Goal: Task Accomplishment & Management: Manage account settings

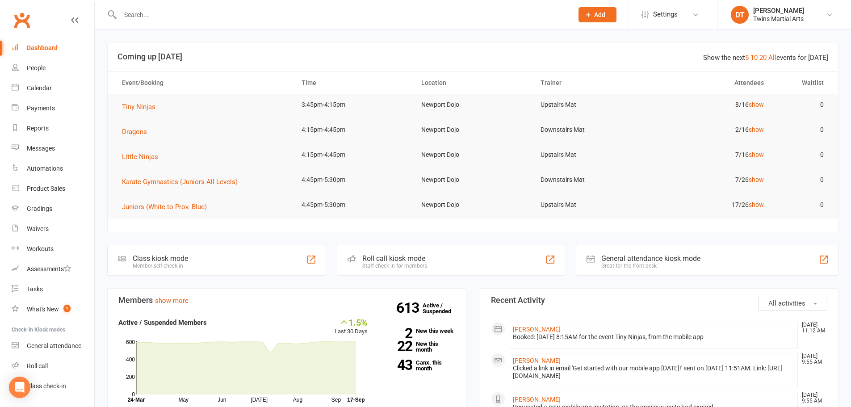
drag, startPoint x: 185, startPoint y: 14, endPoint x: 189, endPoint y: 17, distance: 4.8
click at [189, 17] on input "text" at bounding box center [341, 14] width 449 height 13
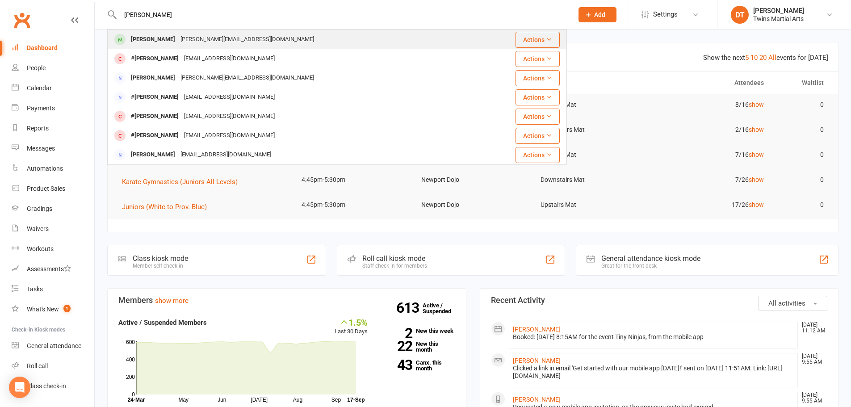
type input "[PERSON_NAME]"
click at [198, 42] on div "[PERSON_NAME][EMAIL_ADDRESS][DOMAIN_NAME]" at bounding box center [247, 39] width 139 height 13
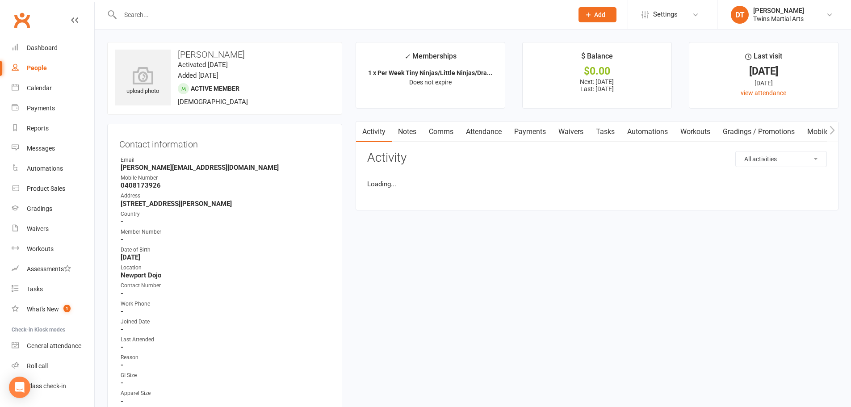
click at [500, 126] on link "Attendance" at bounding box center [483, 131] width 48 height 21
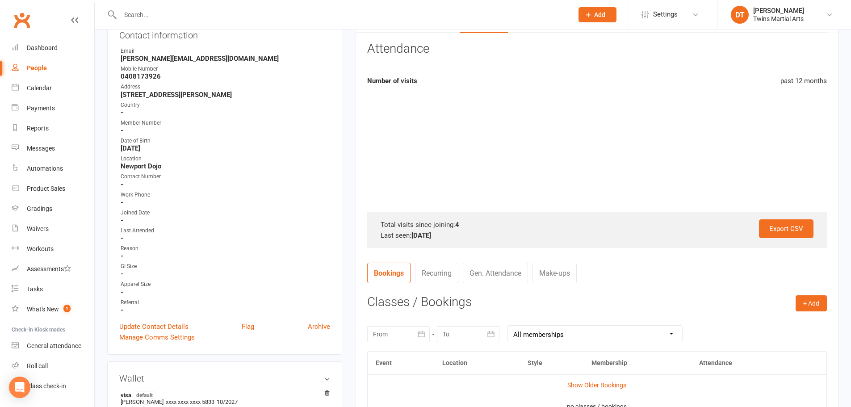
scroll to position [268, 0]
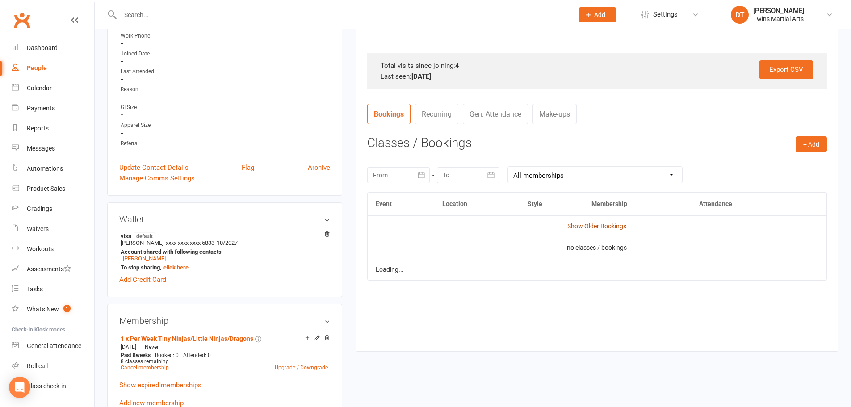
click at [592, 228] on link "Show Older Bookings" at bounding box center [596, 225] width 59 height 7
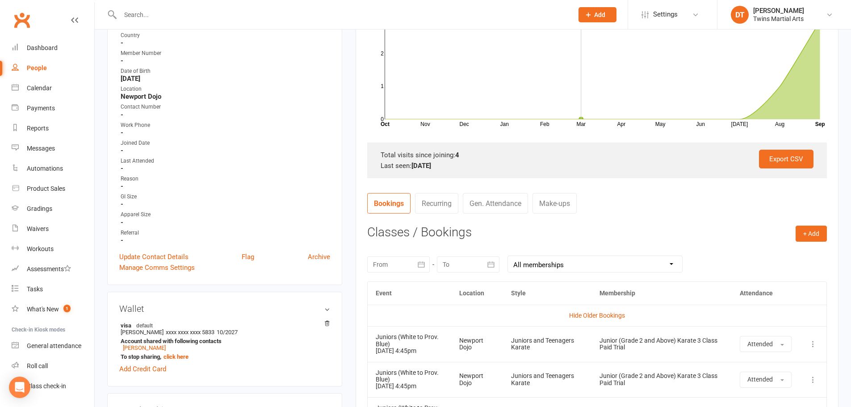
scroll to position [89, 0]
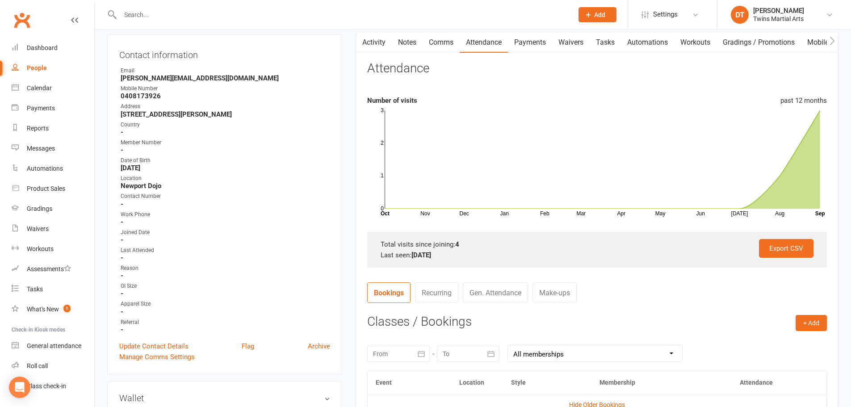
click at [538, 42] on link "Payments" at bounding box center [530, 42] width 44 height 21
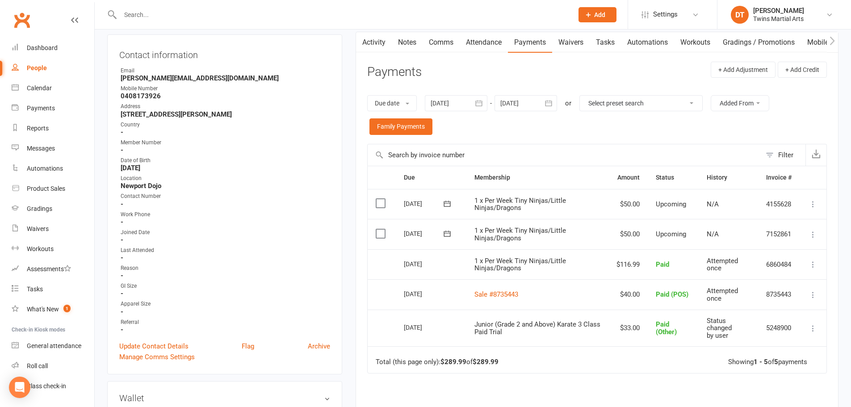
click at [601, 276] on td "1 x Per Week Tiny Ninjas/Little Ninjas/Dragons" at bounding box center [537, 264] width 142 height 30
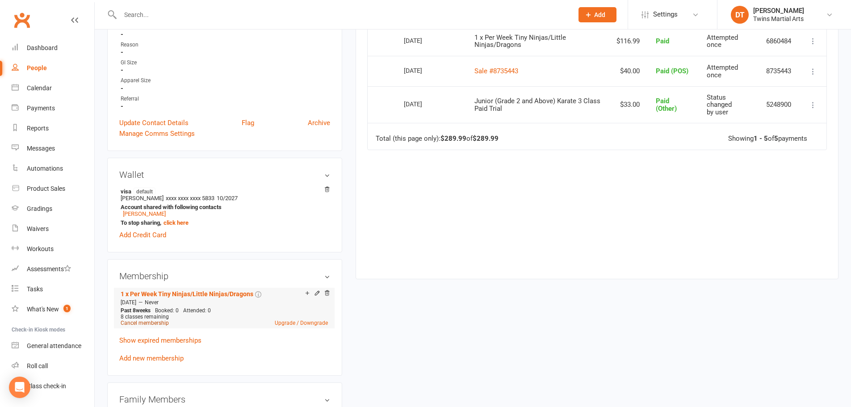
click at [163, 321] on link "Cancel membership" at bounding box center [145, 323] width 48 height 6
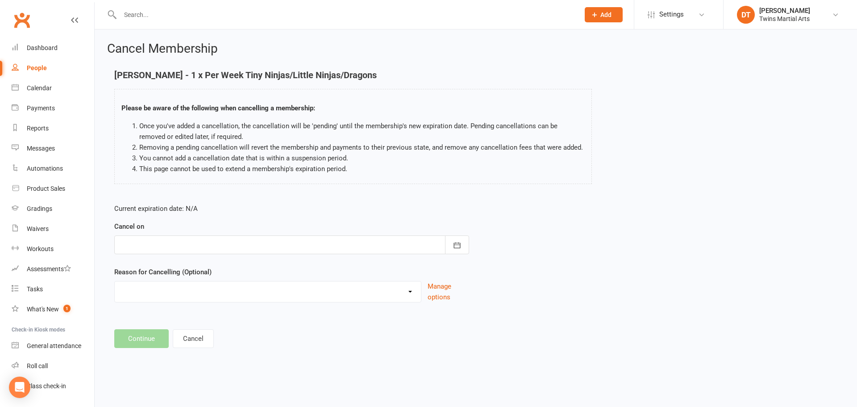
click at [230, 244] on div at bounding box center [291, 244] width 355 height 19
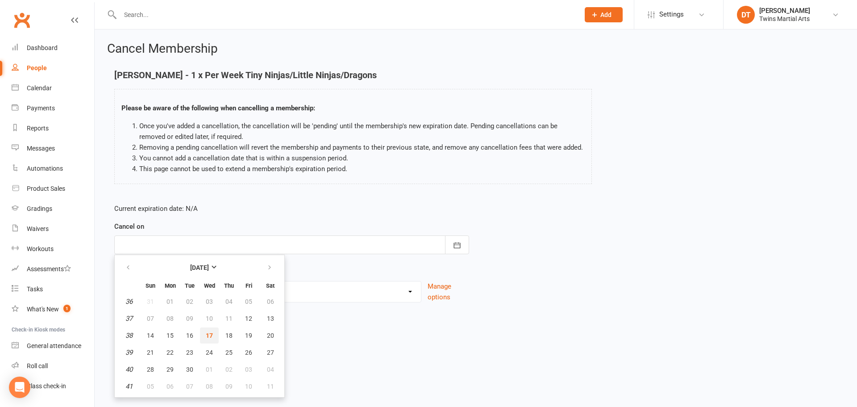
click at [215, 330] on button "17" at bounding box center [209, 335] width 19 height 16
type input "[DATE]"
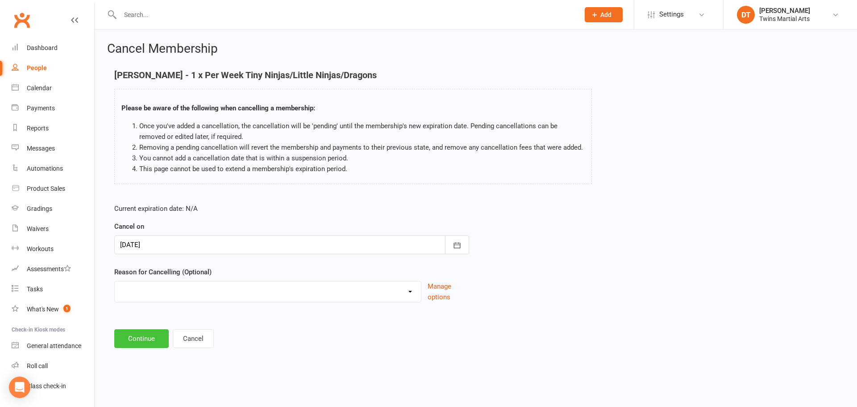
click at [151, 342] on button "Continue" at bounding box center [141, 338] width 54 height 19
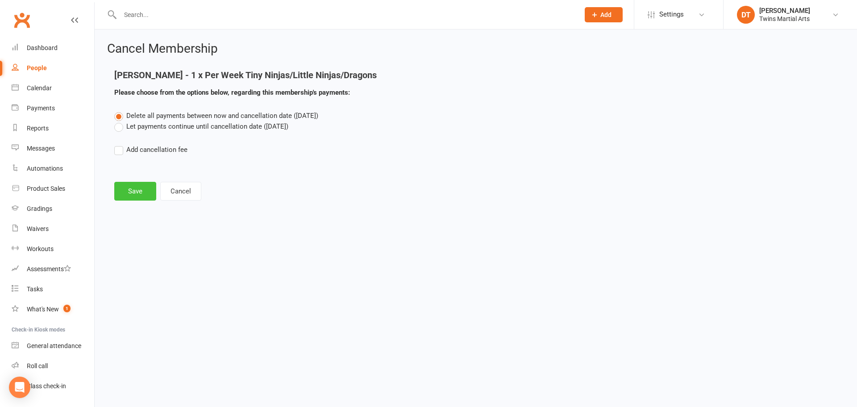
click at [134, 198] on button "Save" at bounding box center [135, 191] width 42 height 19
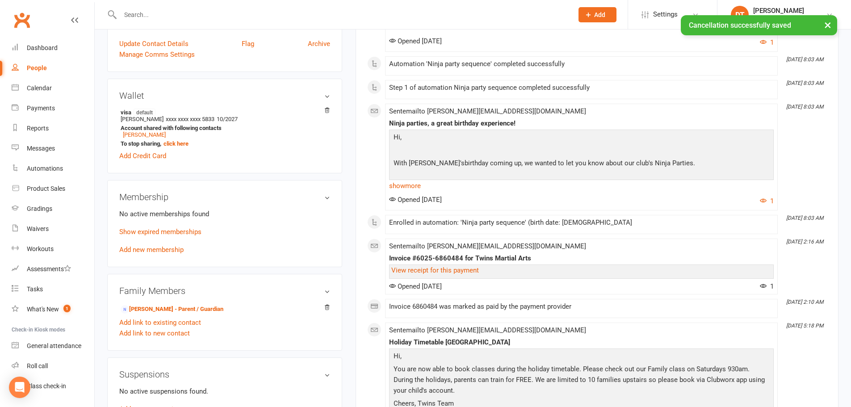
scroll to position [402, 0]
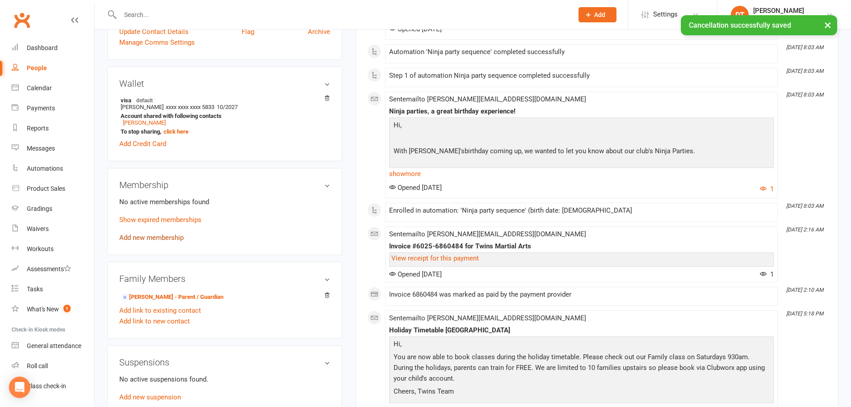
click at [171, 235] on link "Add new membership" at bounding box center [151, 238] width 64 height 8
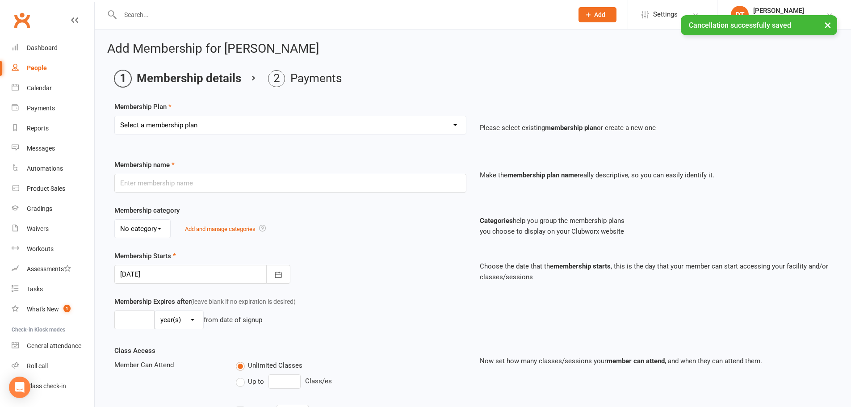
click at [206, 125] on select "Select a membership plan Create new Membership Plan 1 x Per Week Tiny Ninjas/Li…" at bounding box center [290, 125] width 351 height 18
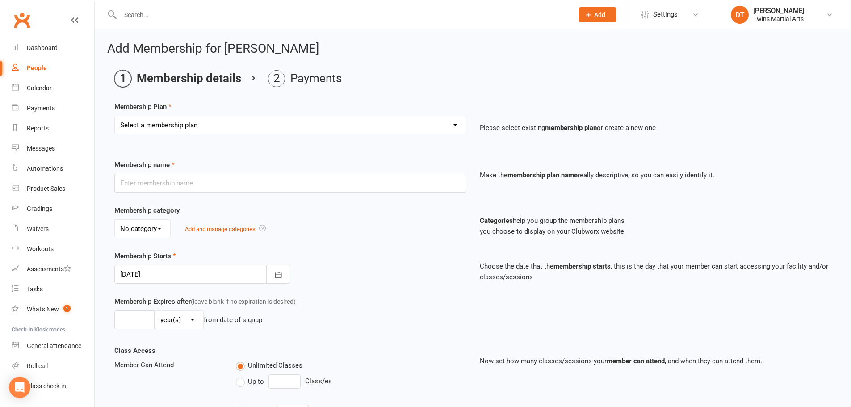
select select "2"
click at [115, 116] on select "Select a membership plan Create new Membership Plan 1 x Per Week Tiny Ninjas/Li…" at bounding box center [290, 125] width 351 height 18
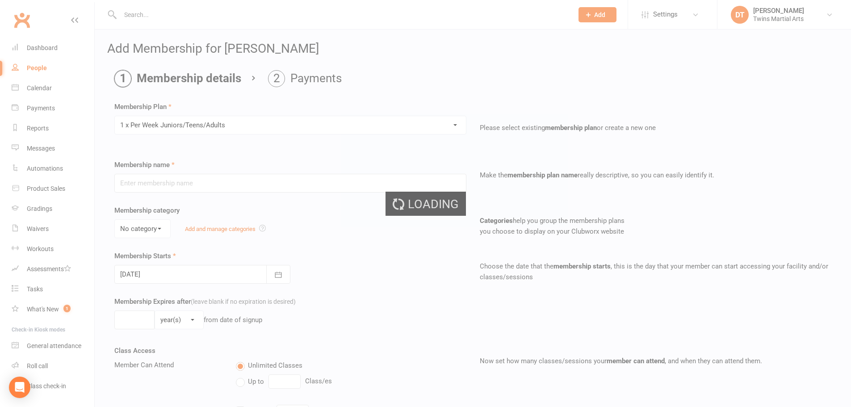
type input "1 x Per Week Juniors/Teens/Adults"
select select "3"
type input "8"
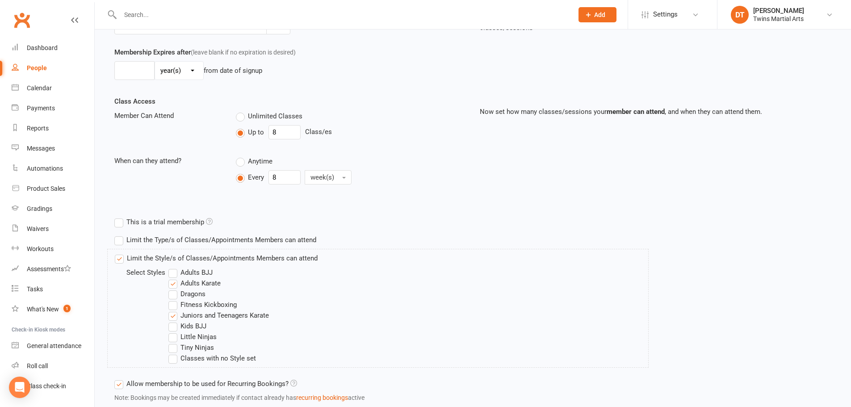
scroll to position [311, 0]
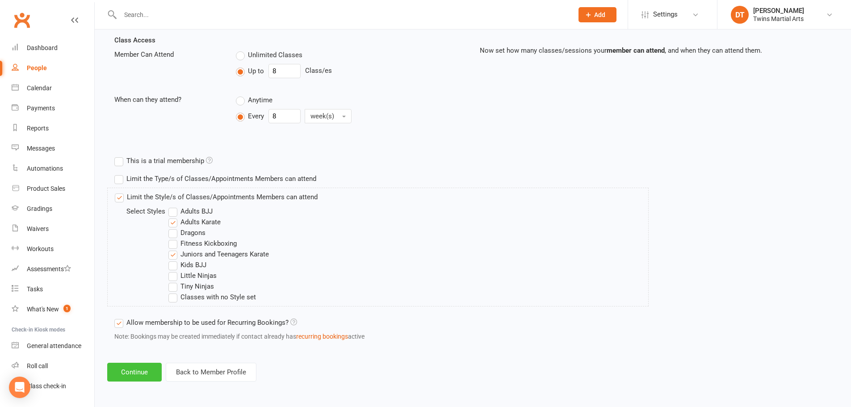
click at [145, 368] on button "Continue" at bounding box center [134, 372] width 54 height 19
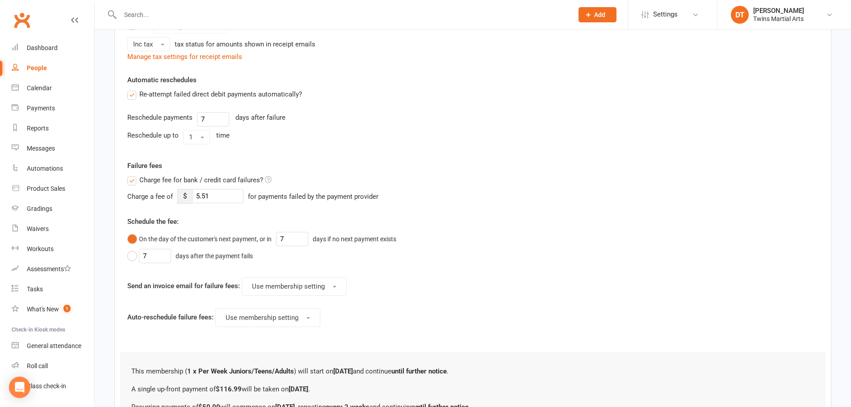
scroll to position [0, 0]
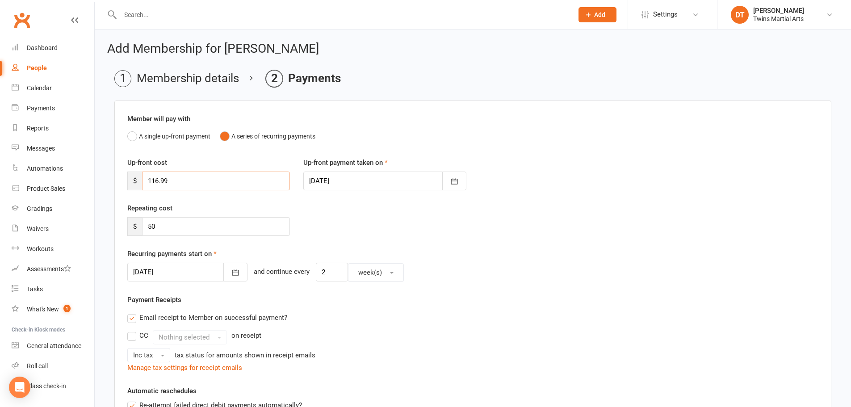
drag, startPoint x: 199, startPoint y: 186, endPoint x: 110, endPoint y: 180, distance: 89.0
click at [223, 271] on button "button" at bounding box center [235, 272] width 24 height 19
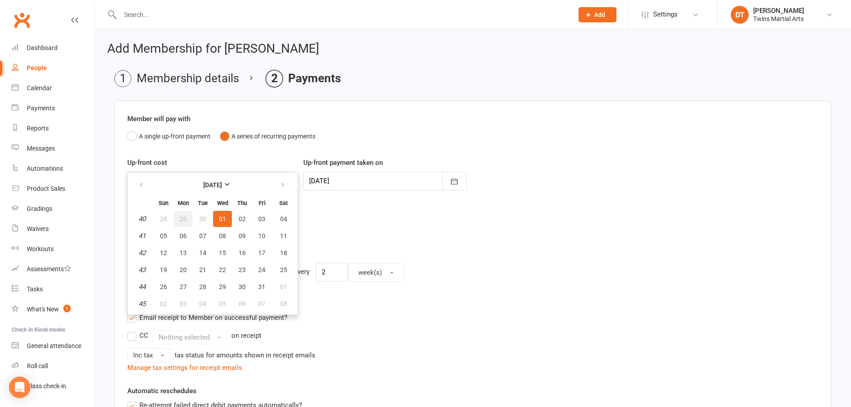
click at [181, 217] on span "29" at bounding box center [182, 218] width 7 height 7
type input "[DATE]"
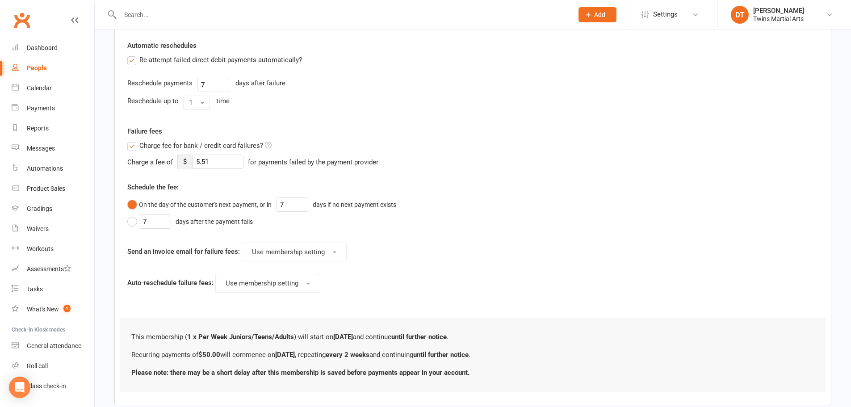
scroll to position [396, 0]
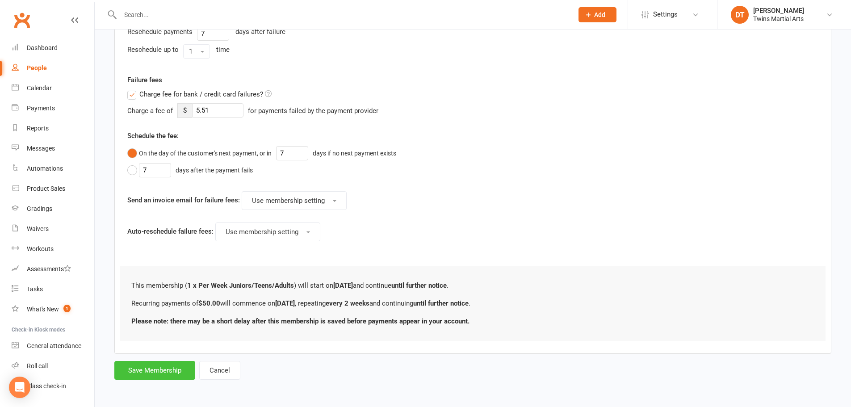
click at [163, 371] on button "Save Membership" at bounding box center [154, 370] width 81 height 19
type input "0"
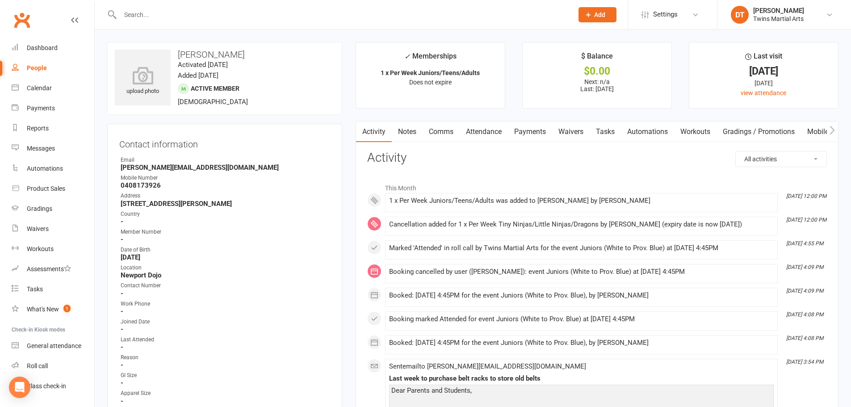
click at [261, 173] on ul "Owner Email [PERSON_NAME][EMAIL_ADDRESS][DOMAIN_NAME] Mobile Number [PHONE_NUMB…" at bounding box center [224, 289] width 211 height 267
